Goal: Transaction & Acquisition: Purchase product/service

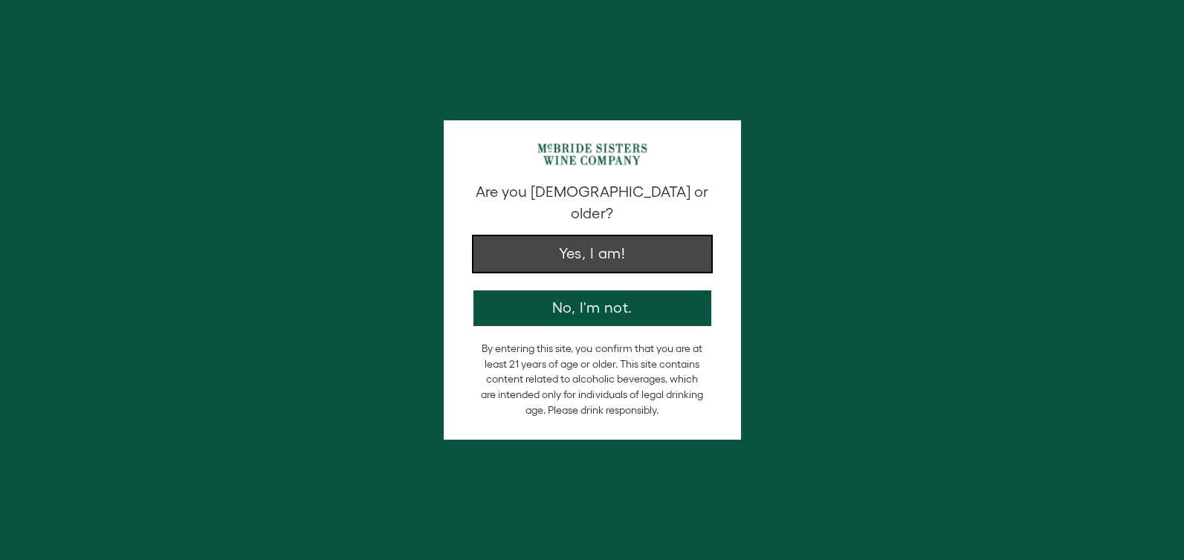
click at [616, 236] on button "Yes, I am!" at bounding box center [592, 254] width 238 height 36
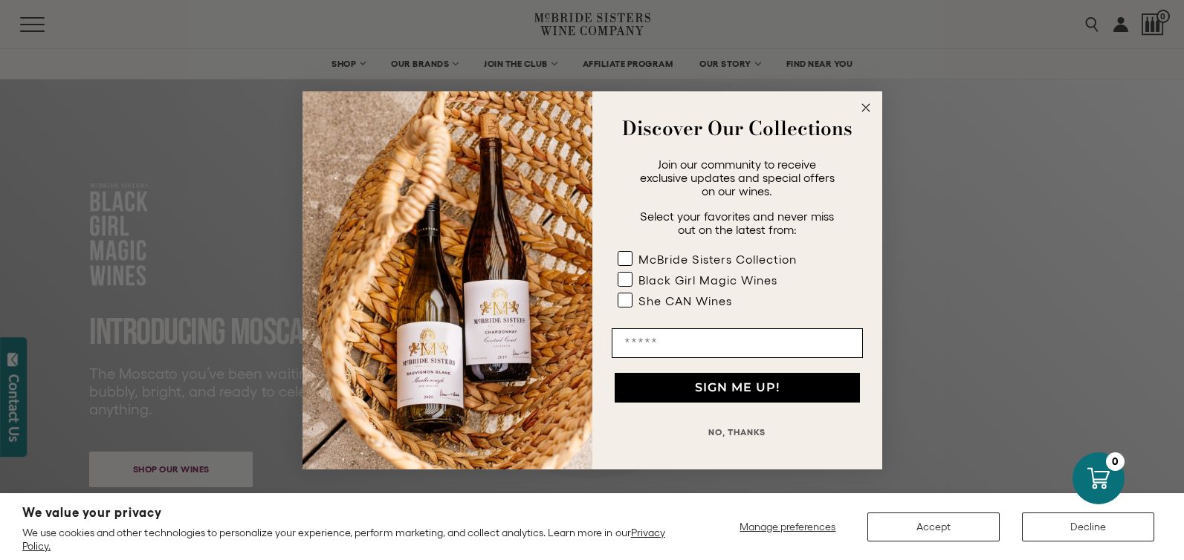
click at [865, 105] on circle "Close dialog" at bounding box center [865, 107] width 17 height 17
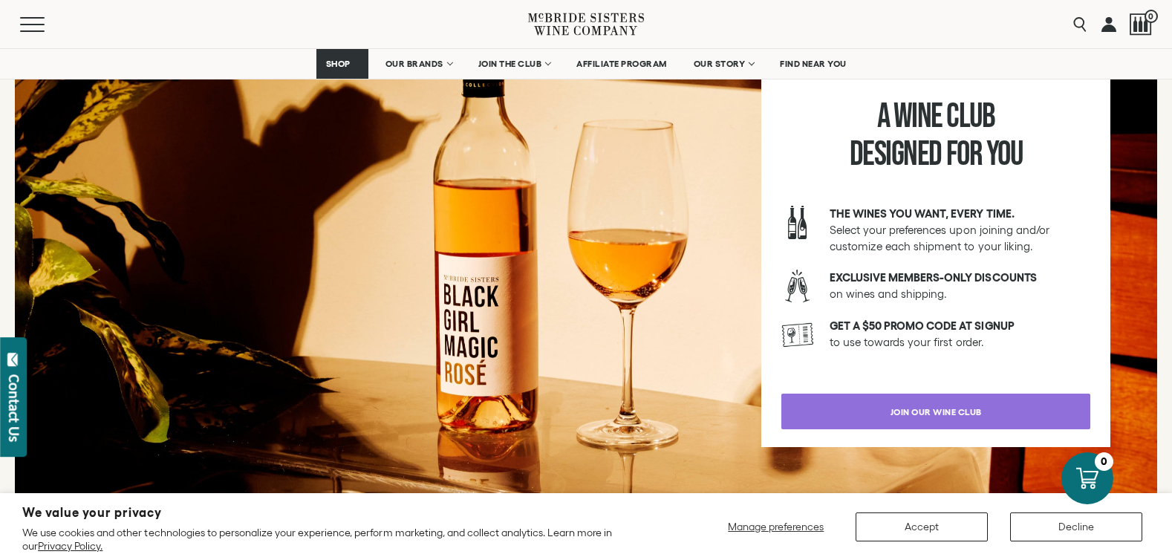
scroll to position [2573, 0]
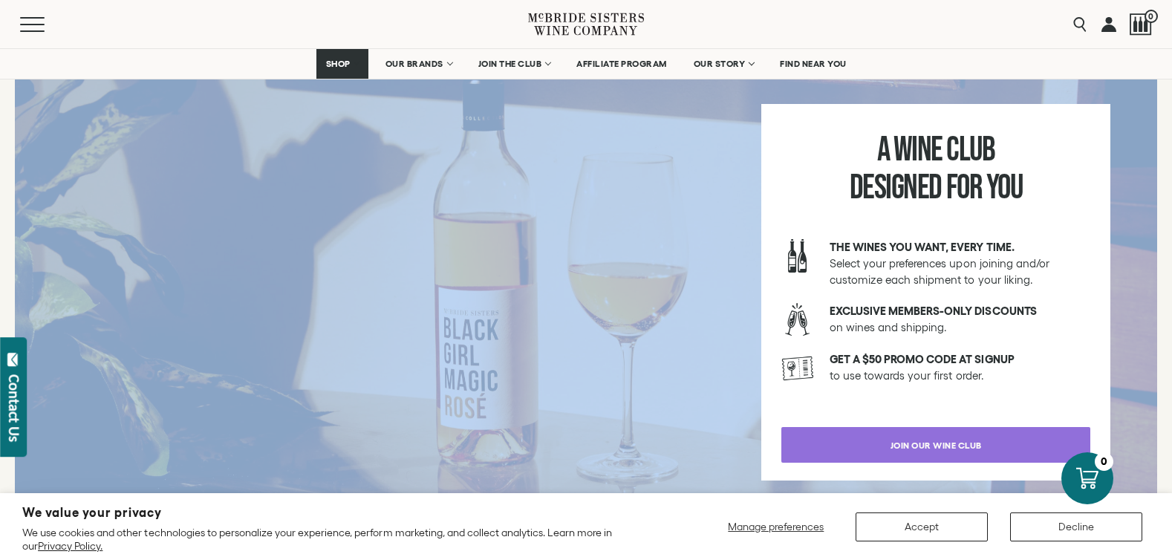
drag, startPoint x: 1161, startPoint y: 319, endPoint x: 1152, endPoint y: 244, distance: 76.3
click at [1152, 244] on div "A Wine Club Designed for You The wines you want, every time. Select your prefer…" at bounding box center [586, 310] width 1172 height 565
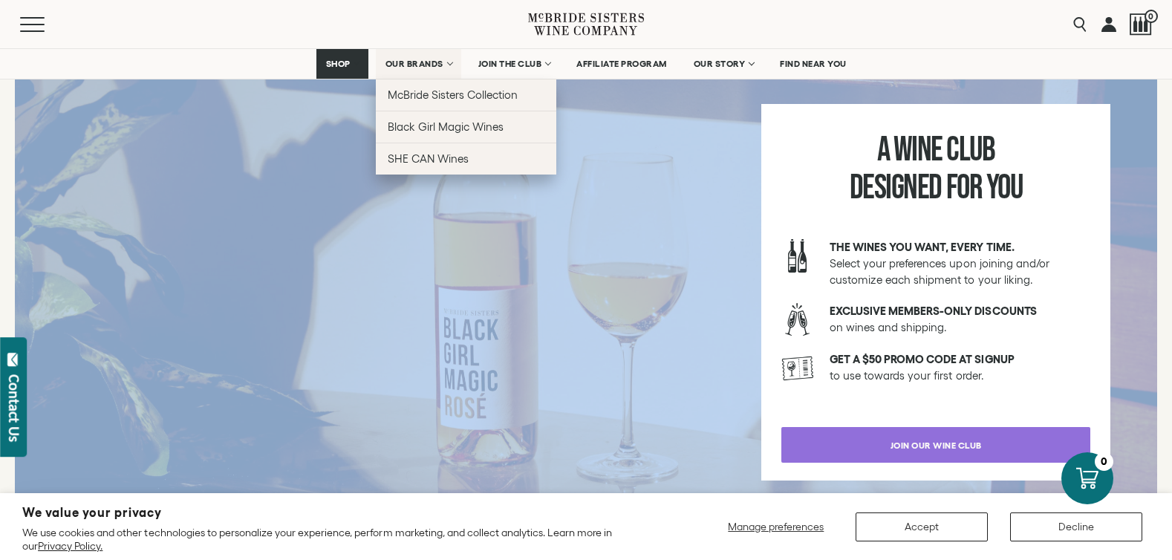
click at [433, 63] on span "OUR BRANDS" at bounding box center [415, 64] width 58 height 10
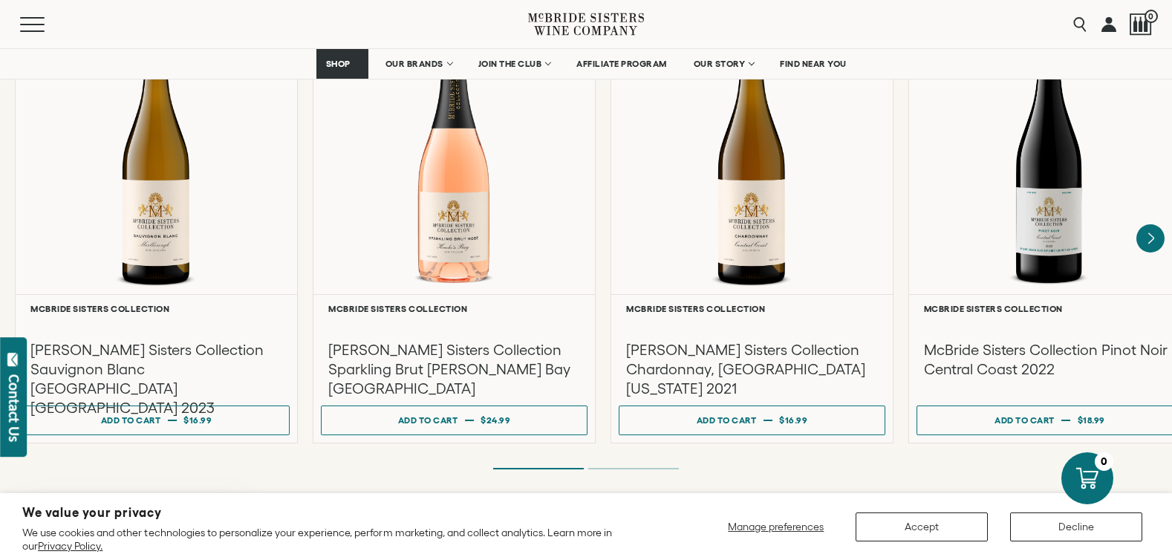
scroll to position [1372, 0]
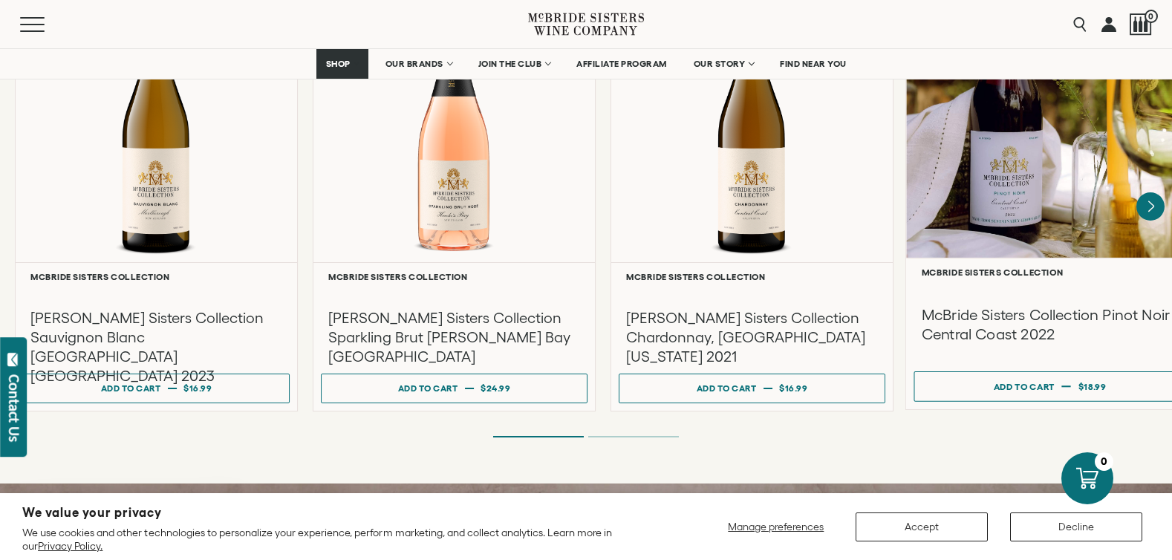
click at [1005, 158] on div at bounding box center [1050, 115] width 288 height 286
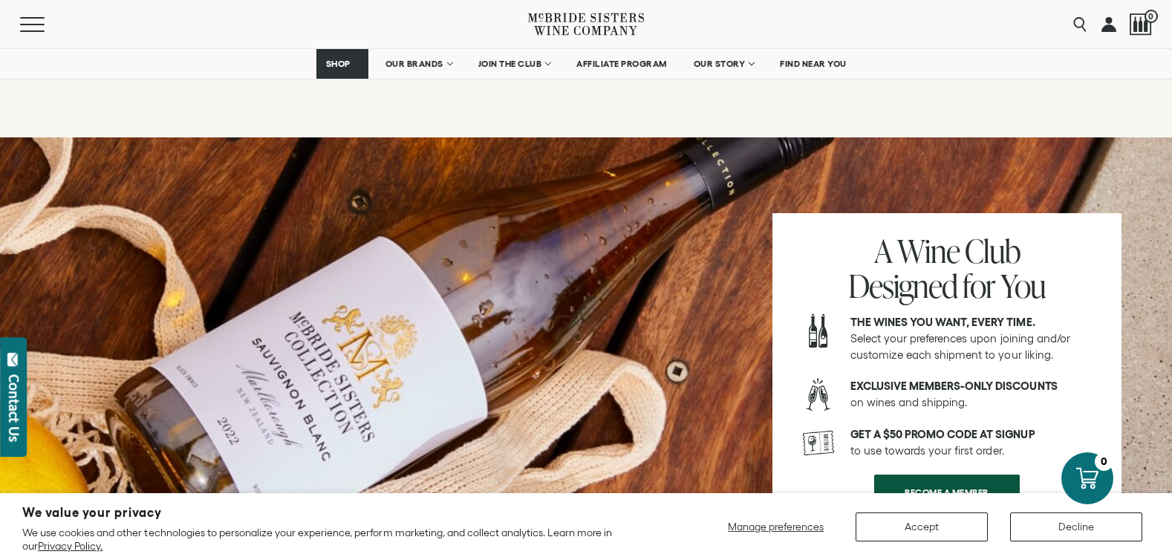
scroll to position [2216, 0]
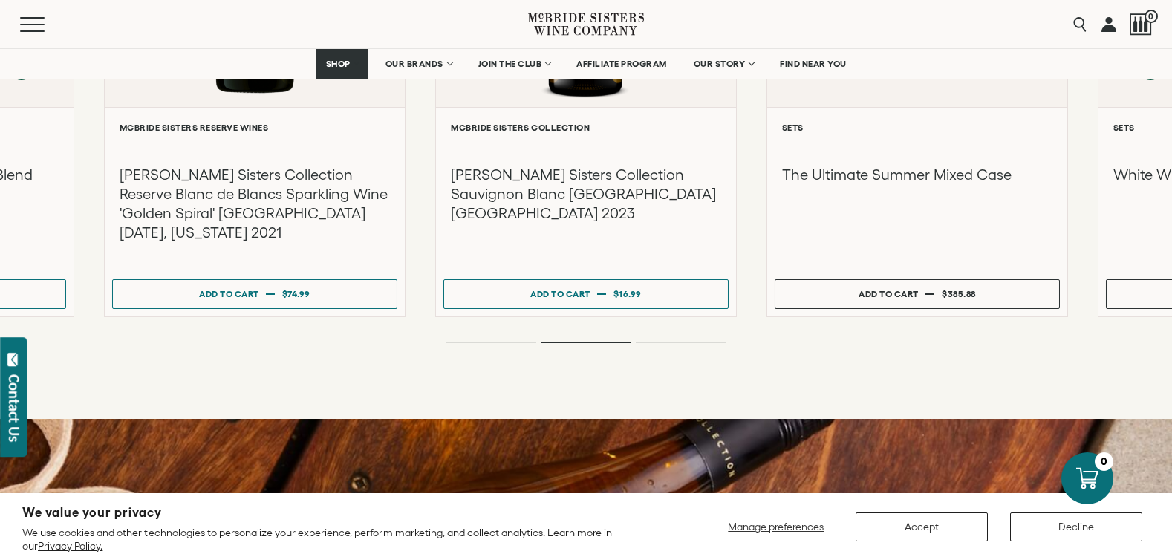
click at [1167, 288] on div at bounding box center [586, 67] width 1172 height 558
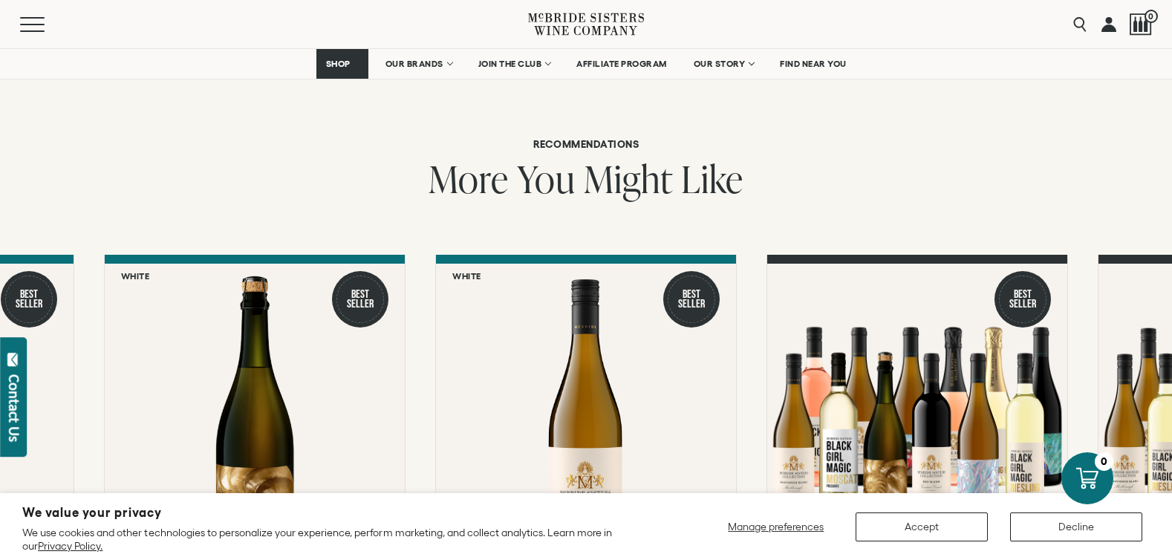
scroll to position [1716, 0]
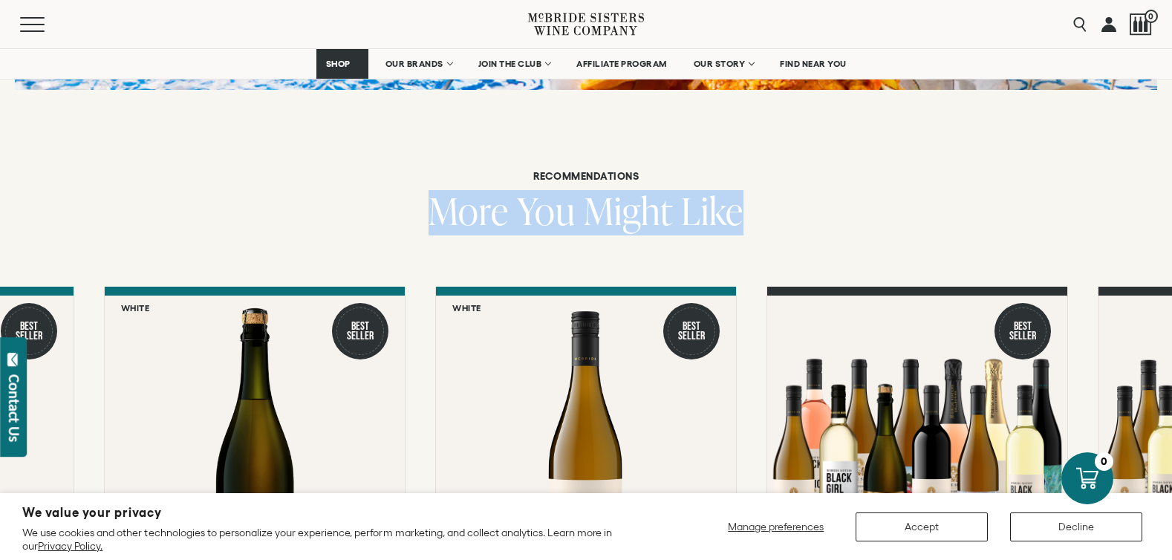
drag, startPoint x: 1172, startPoint y: 236, endPoint x: 1161, endPoint y: 91, distance: 144.6
click at [1161, 91] on div "Recommendations More You Might Like" at bounding box center [586, 496] width 1172 height 845
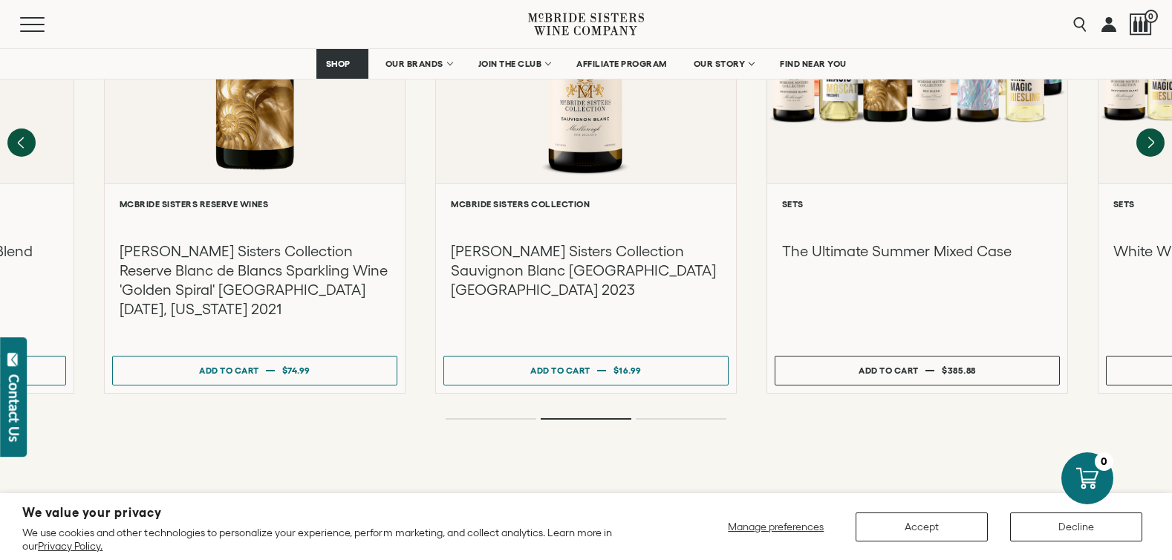
scroll to position [2100, 0]
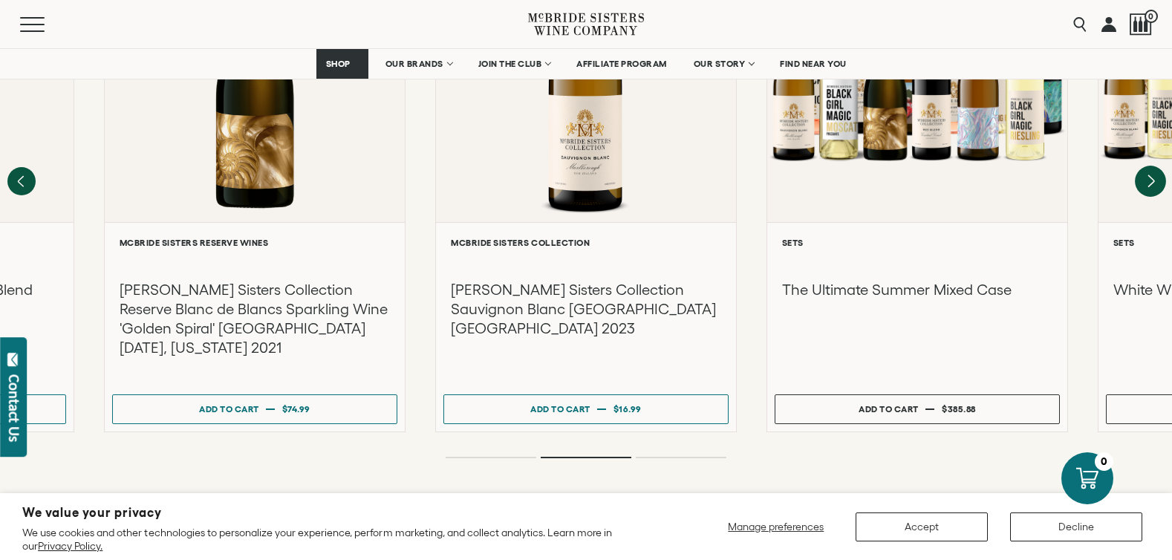
click at [1149, 175] on icon "Next" at bounding box center [1152, 181] width 6 height 12
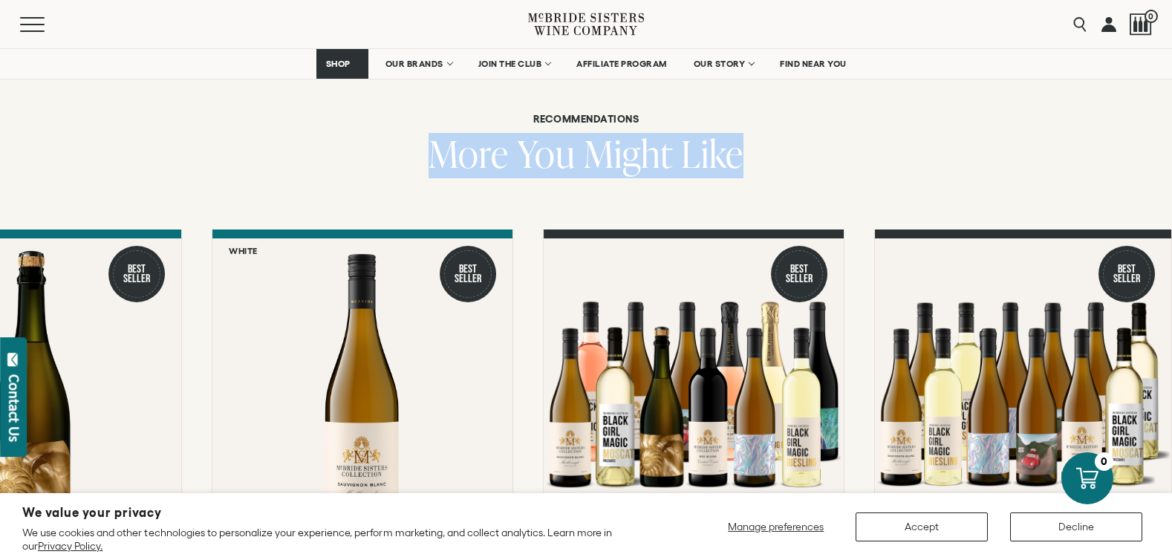
scroll to position [1883, 0]
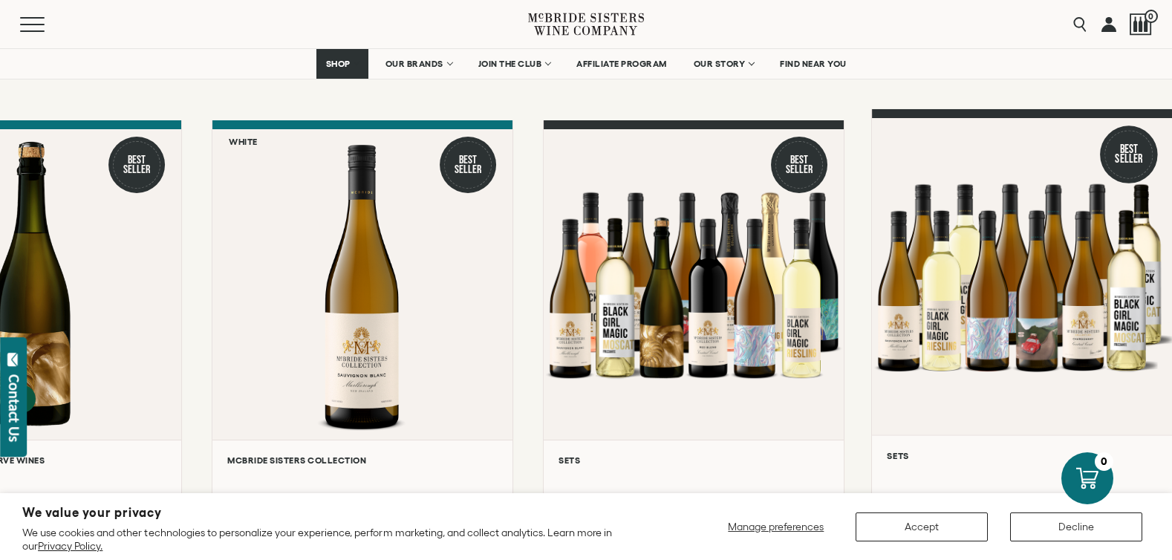
click at [1172, 264] on html "We value your privacy We use cookies and other technologies to personalize your…" at bounding box center [586, 430] width 1172 height 4626
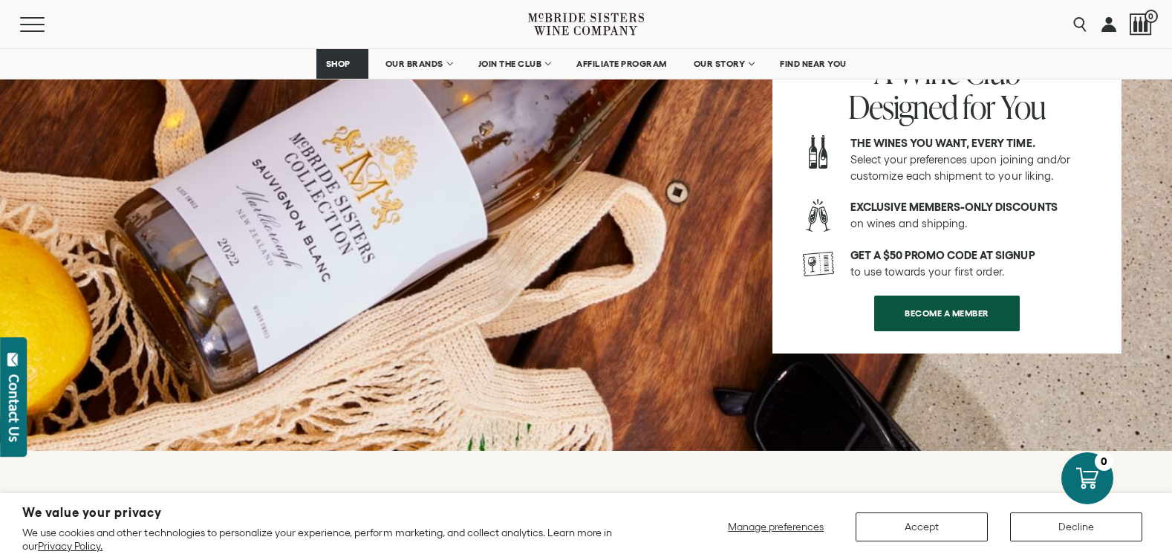
scroll to position [2670, 0]
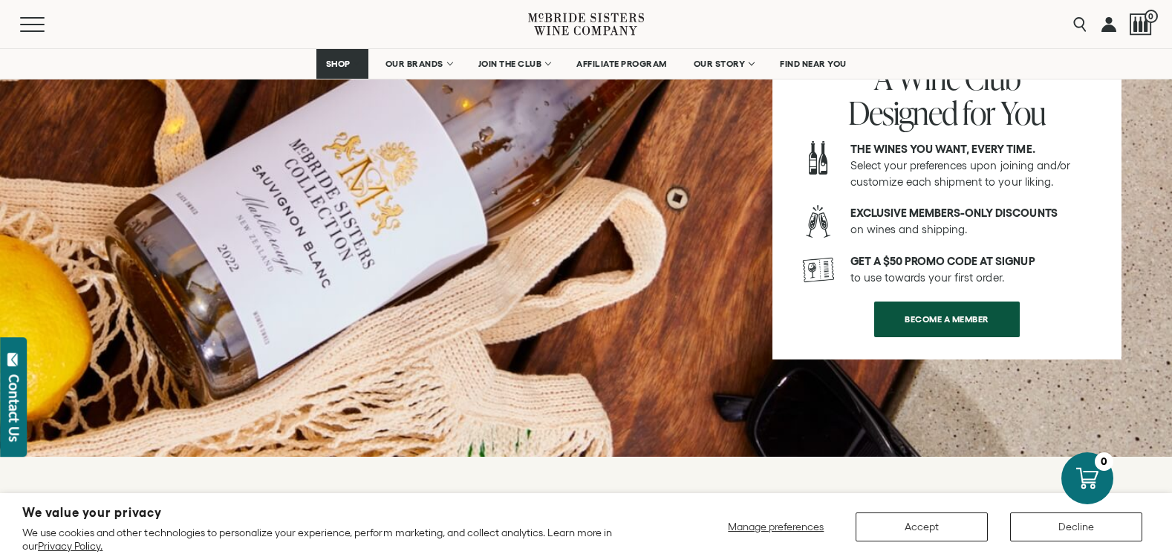
click at [1152, 328] on div at bounding box center [586, 210] width 1172 height 493
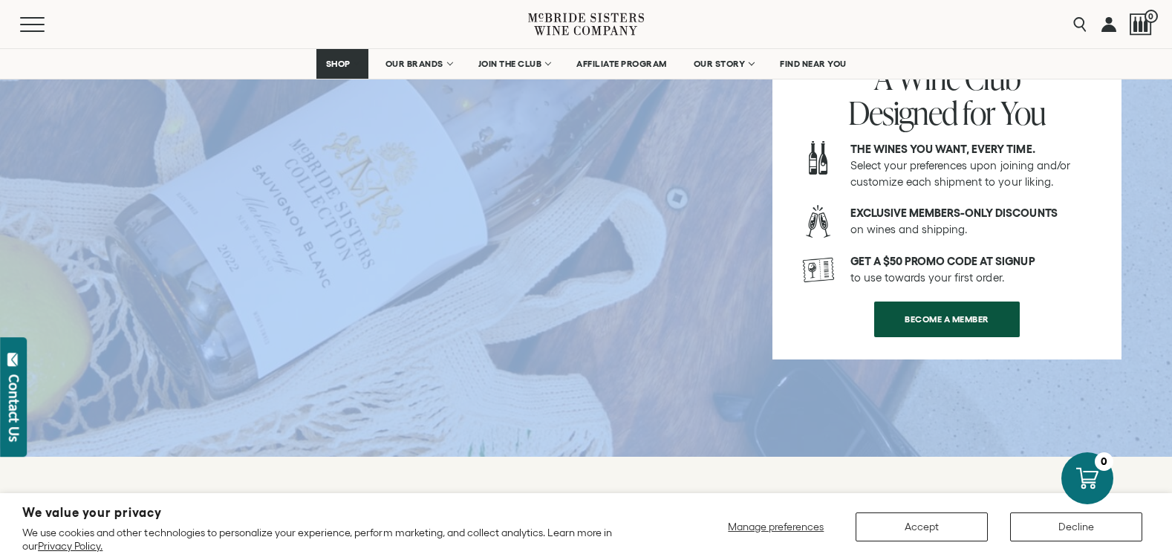
click at [1152, 328] on div at bounding box center [586, 210] width 1172 height 493
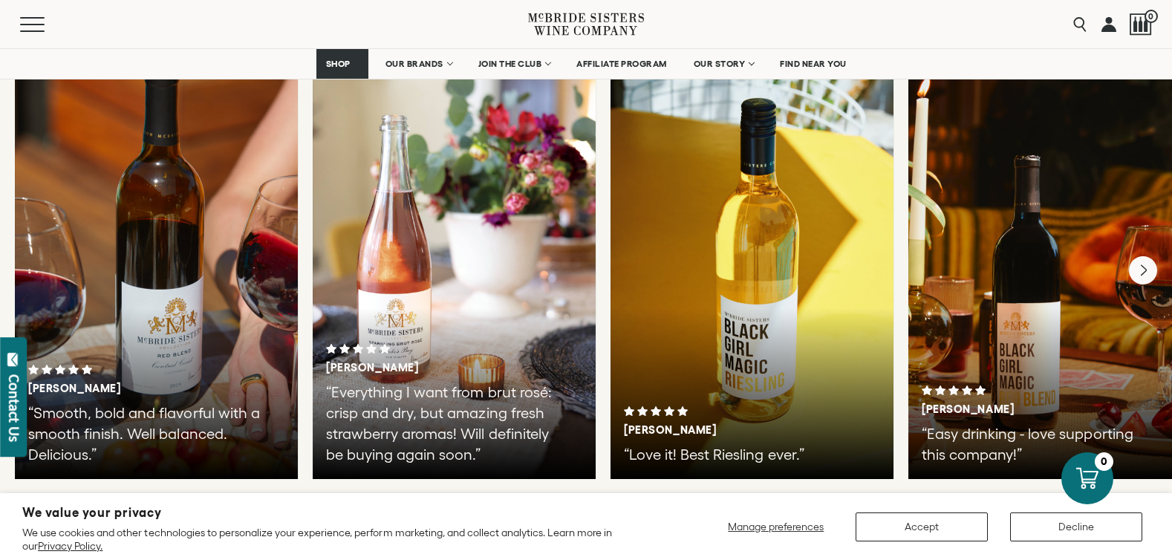
scroll to position [3016, 0]
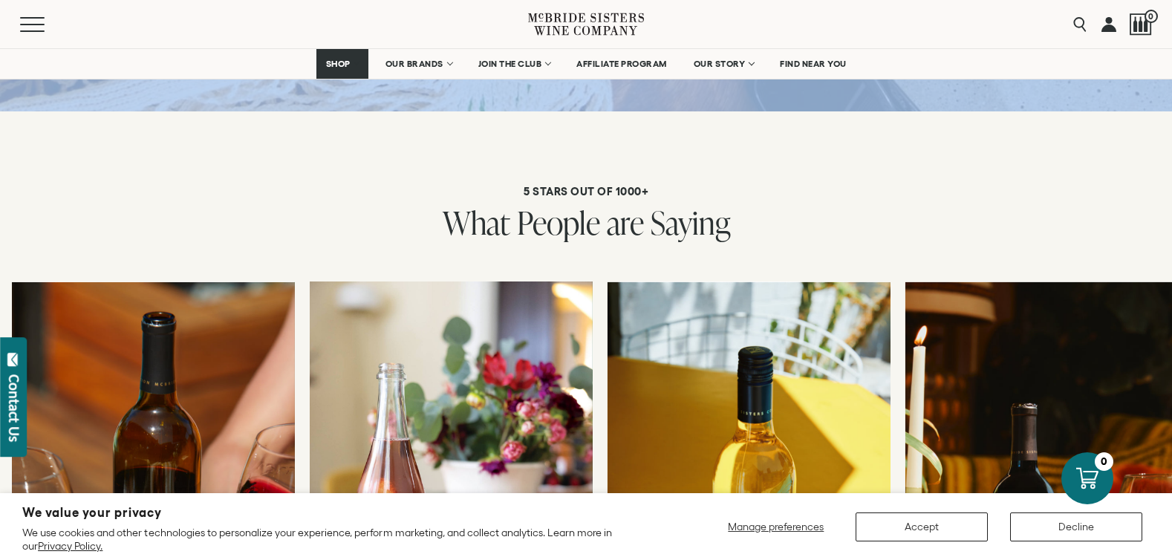
click at [1168, 296] on div at bounding box center [1047, 505] width 283 height 446
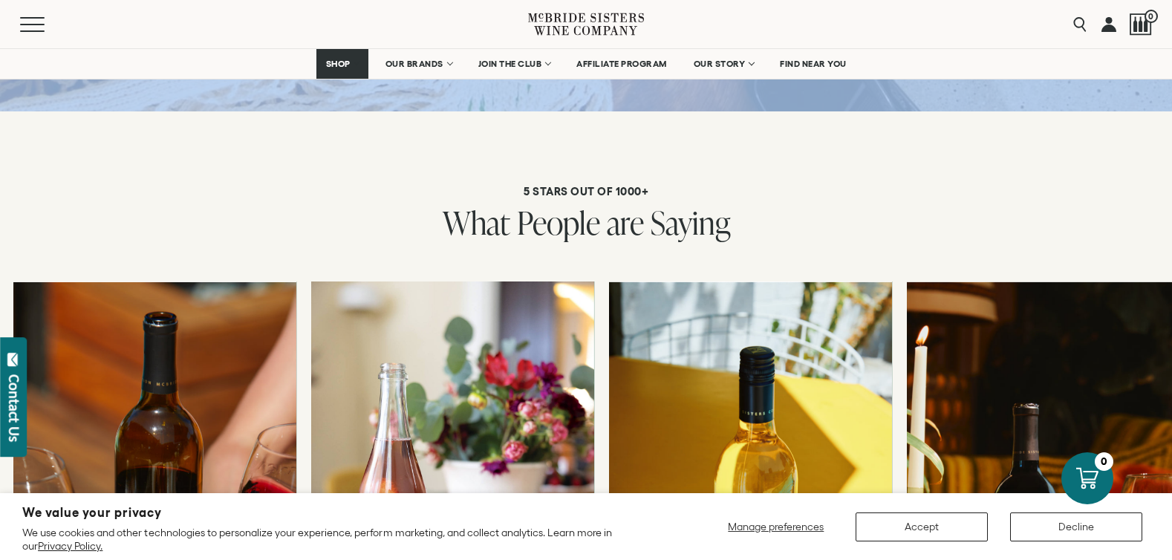
click at [1159, 289] on div at bounding box center [1048, 505] width 283 height 446
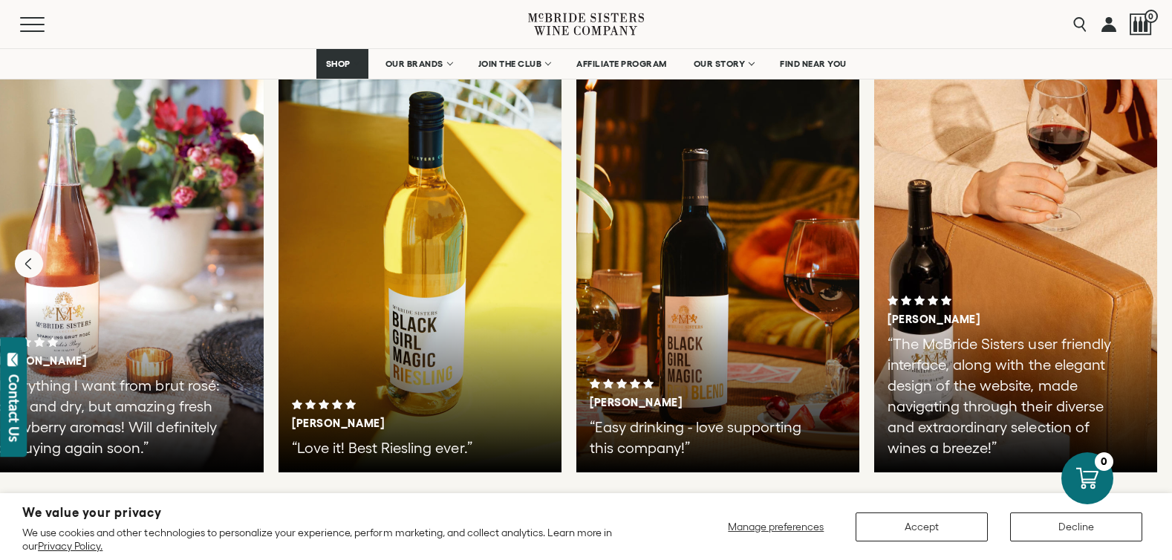
scroll to position [3246, 0]
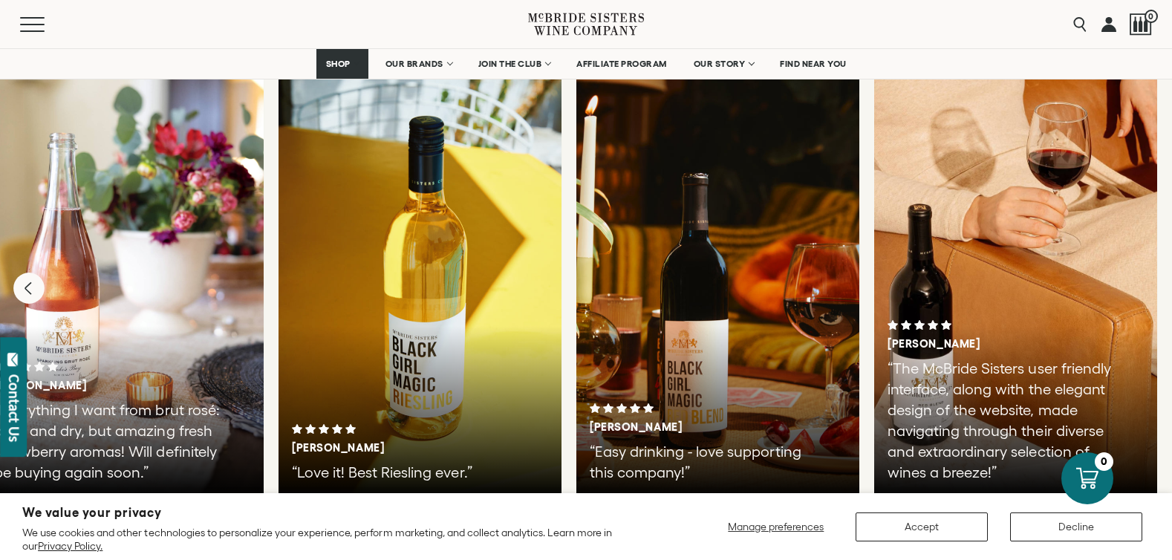
click at [23, 273] on icon "Previous" at bounding box center [28, 288] width 31 height 31
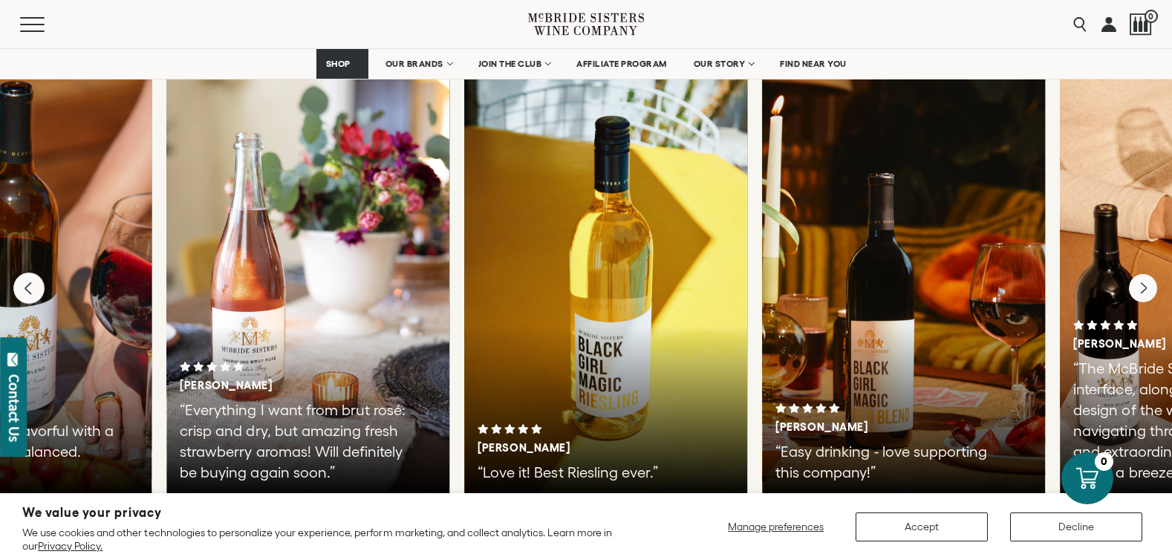
click at [23, 262] on div at bounding box center [9, 274] width 283 height 446
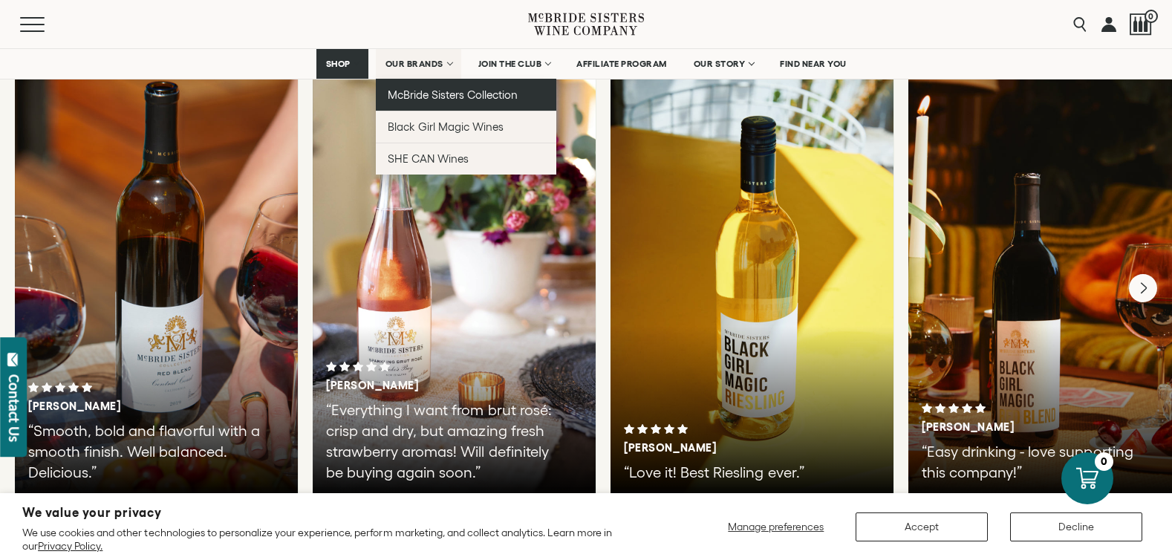
click at [441, 97] on span "McBride Sisters Collection" at bounding box center [453, 94] width 131 height 13
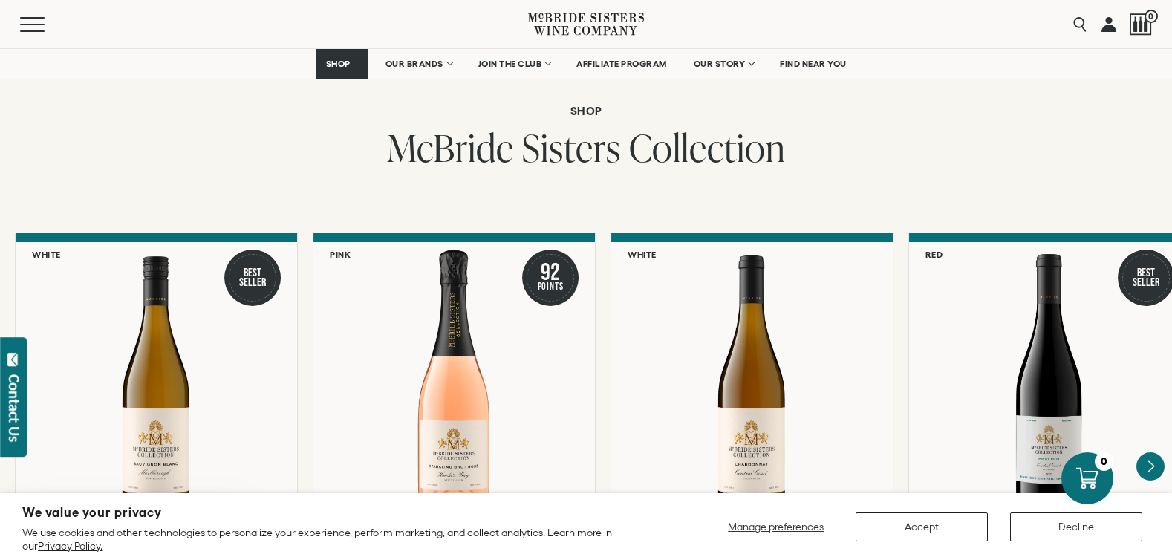
scroll to position [1239, 0]
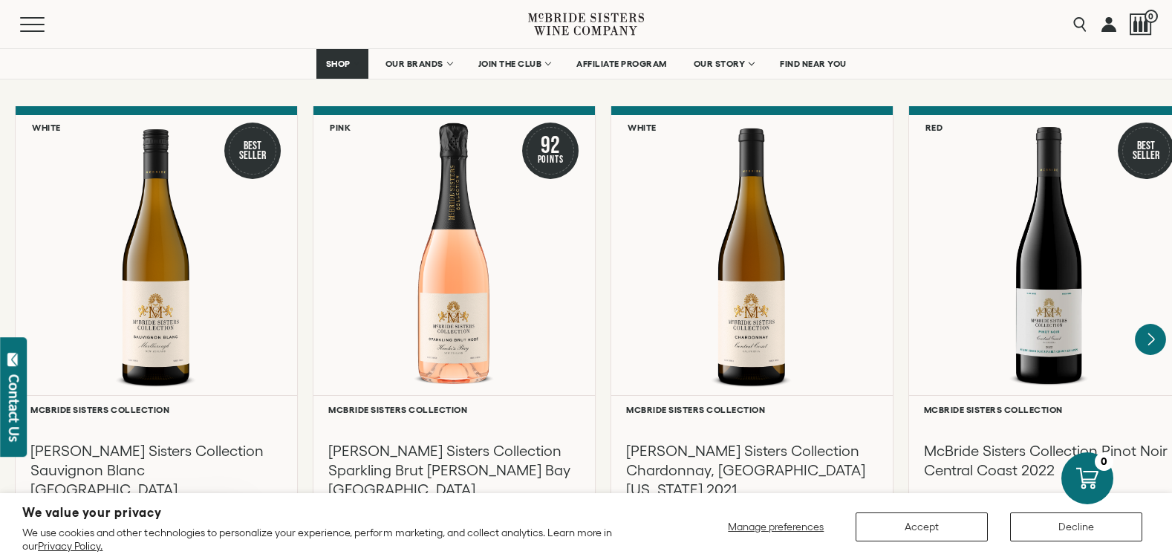
click at [1149, 334] on icon "Next" at bounding box center [1152, 340] width 6 height 12
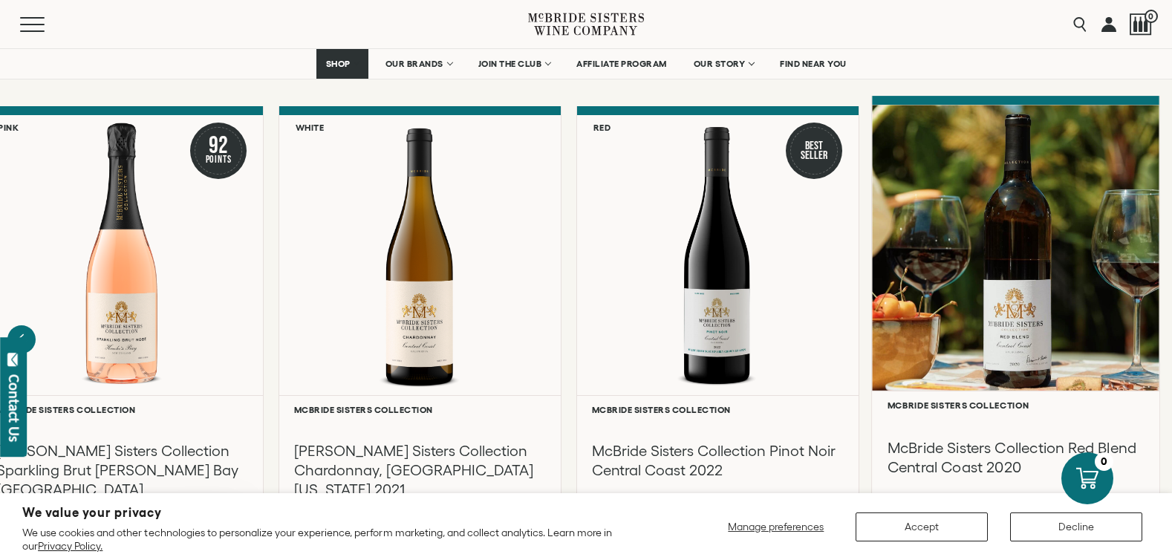
click at [1148, 322] on div at bounding box center [1016, 248] width 288 height 286
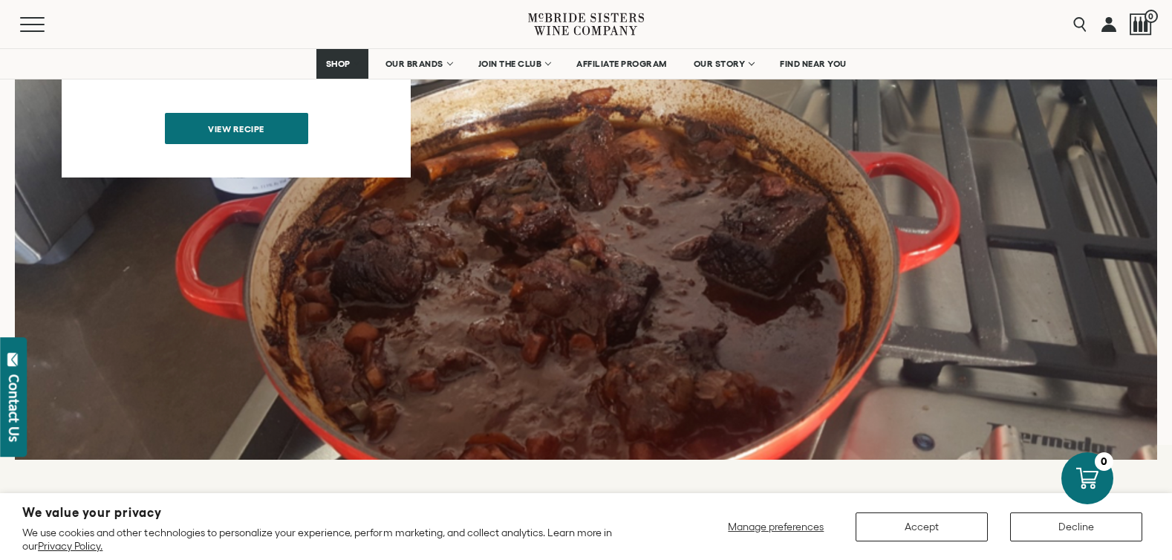
scroll to position [1528, 0]
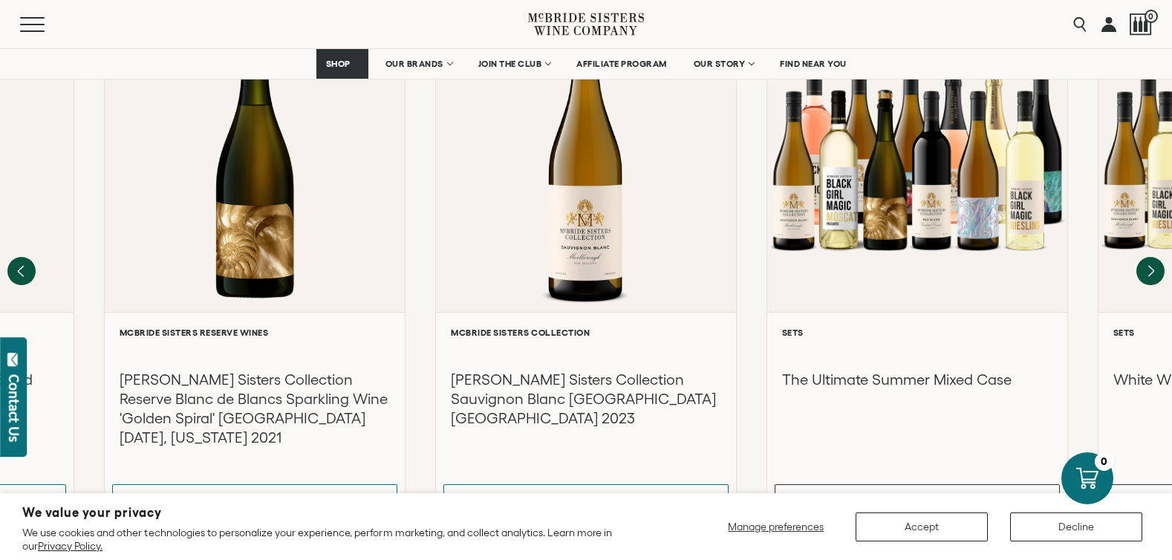
scroll to position [2519, 0]
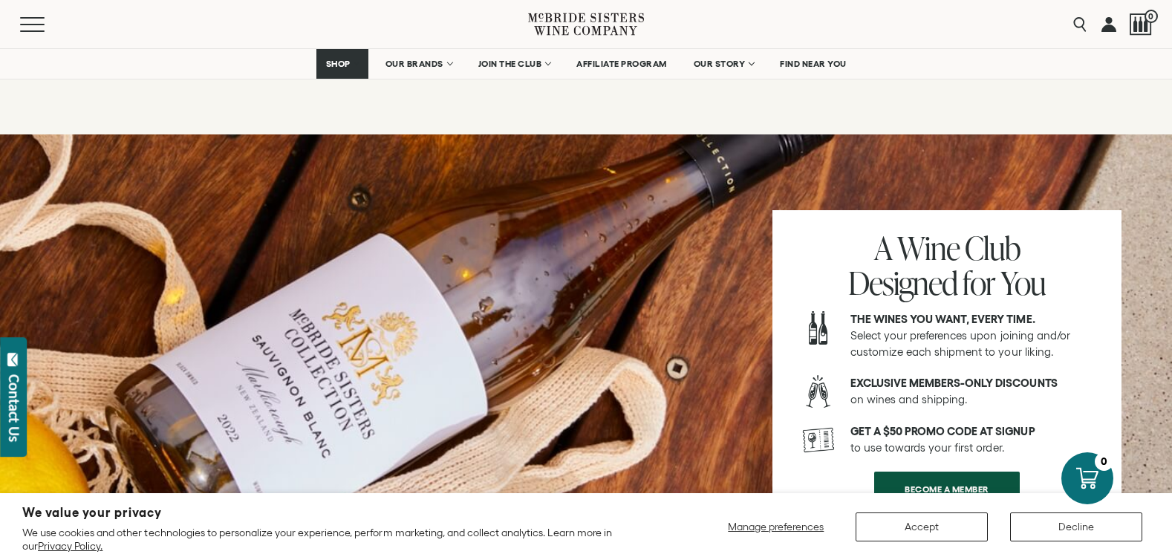
click at [1168, 400] on div at bounding box center [586, 380] width 1172 height 493
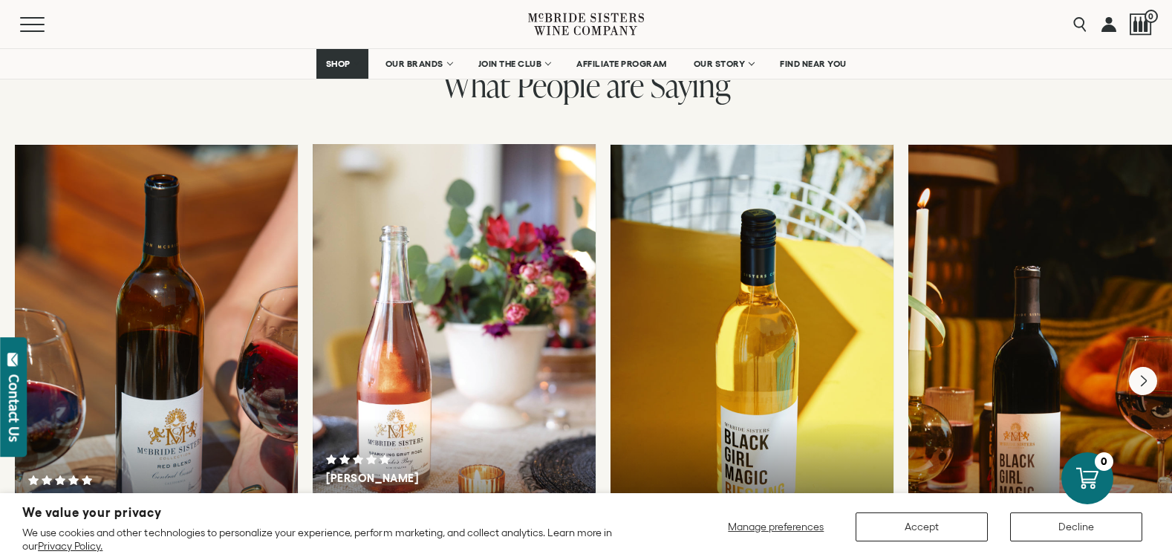
scroll to position [3661, 0]
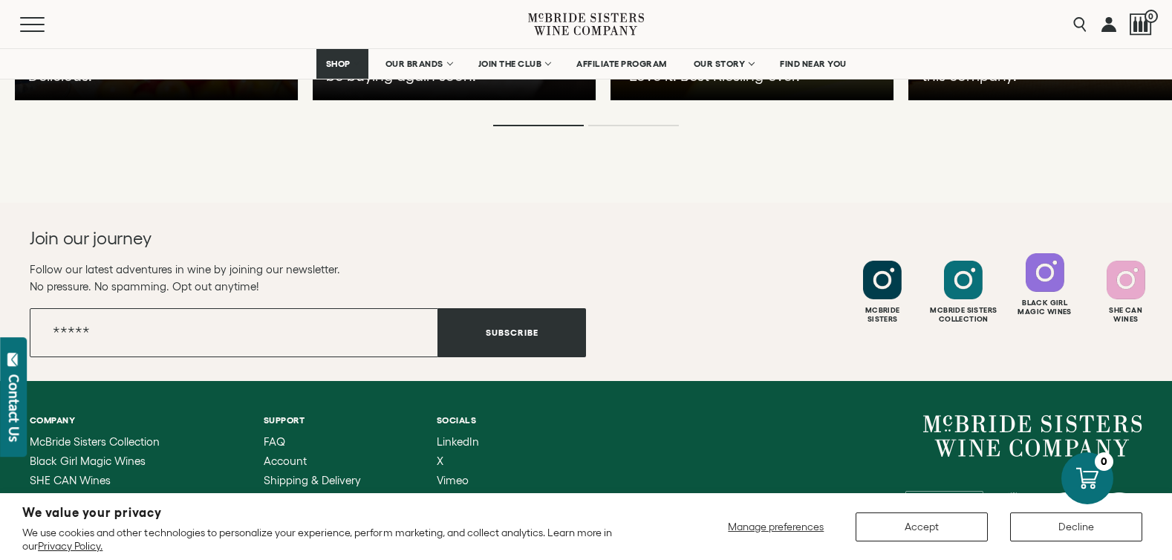
click at [1054, 253] on div at bounding box center [1045, 272] width 39 height 39
